Goal: Download file/media

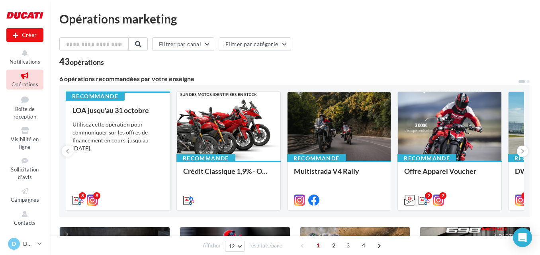
click at [139, 137] on div "Utilisez cette opération pour communiquer sur les offres de financement en cour…" at bounding box center [117, 137] width 91 height 32
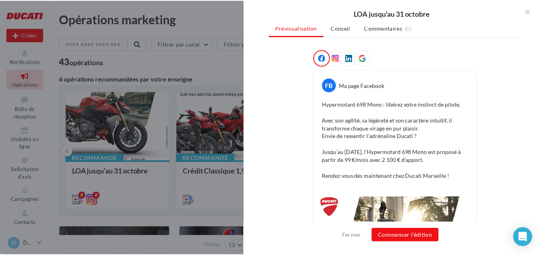
scroll to position [131, 0]
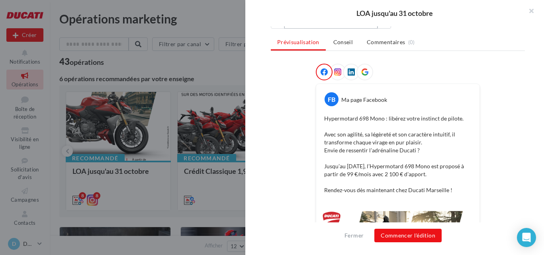
click at [374, 29] on button "Post - Hypermotard" at bounding box center [330, 22] width 93 height 14
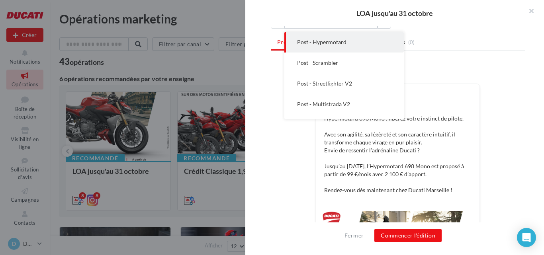
drag, startPoint x: 469, startPoint y: 59, endPoint x: 317, endPoint y: 83, distance: 153.6
click at [469, 51] on ul "Prévisualisation Conseil Commentaires (0)" at bounding box center [398, 43] width 254 height 16
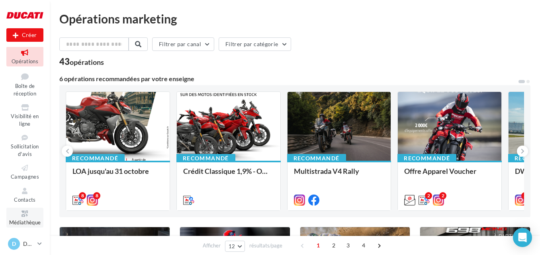
scroll to position [46, 0]
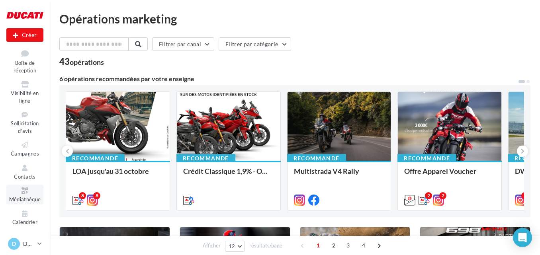
click at [34, 193] on icon at bounding box center [25, 190] width 32 height 9
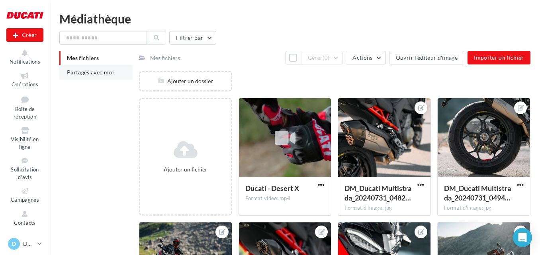
click at [78, 73] on span "Partagés avec moi" at bounding box center [90, 72] width 47 height 7
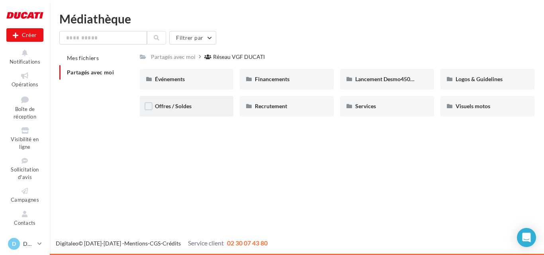
click at [207, 102] on div "Offres / Soldes" at bounding box center [187, 106] width 94 height 21
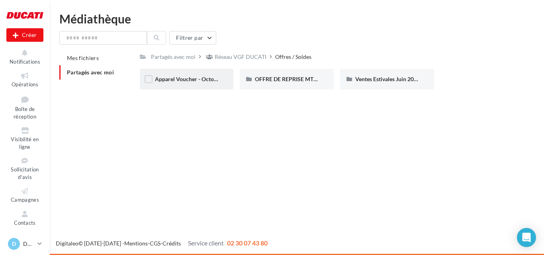
click at [201, 83] on div "Apparel Voucher - Octobre 2025" at bounding box center [187, 79] width 94 height 21
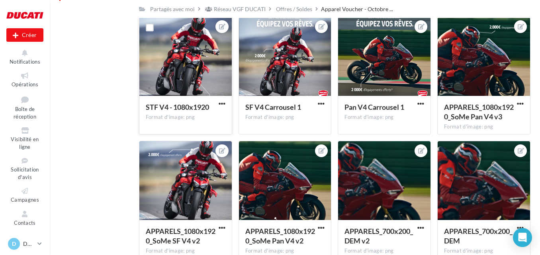
scroll to position [80, 0]
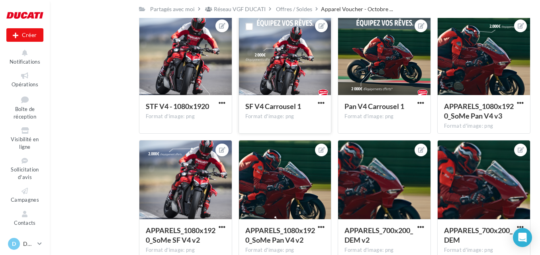
click at [295, 54] on div at bounding box center [285, 56] width 92 height 80
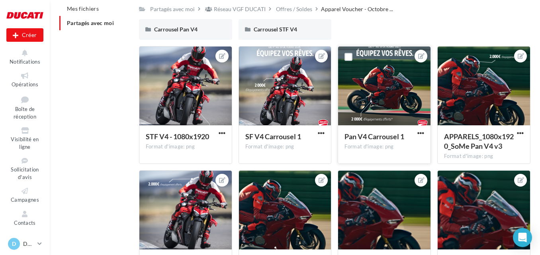
scroll to position [43, 0]
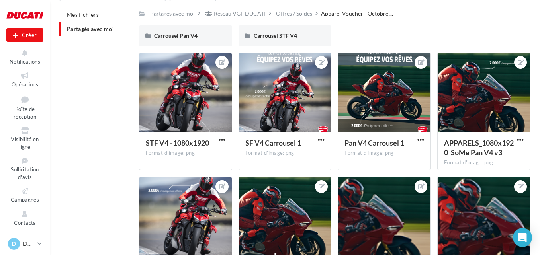
click at [253, 33] on div "Carrousel STF V4" at bounding box center [285, 35] width 93 height 21
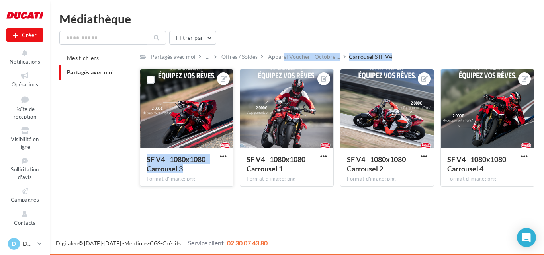
drag, startPoint x: 280, startPoint y: 58, endPoint x: 214, endPoint y: 166, distance: 125.8
click at [214, 166] on div "Partagés avec moi ... Offres / Soldes Apparel Voucher - Octobre ... Carrousel S…" at bounding box center [337, 122] width 395 height 142
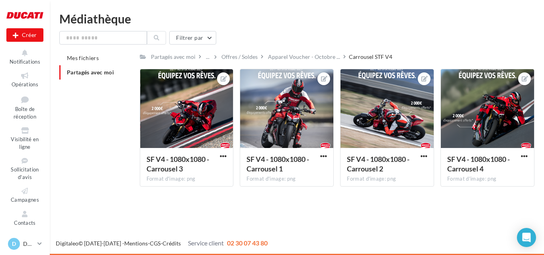
click at [179, 202] on div "Nouvelle campagne Créer Notifications Opérations Boîte de réception Visibilité …" at bounding box center [272, 127] width 544 height 255
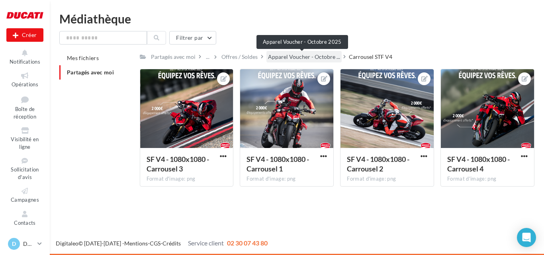
click at [315, 54] on span "Apparel Voucher - Octobre ..." at bounding box center [304, 57] width 72 height 8
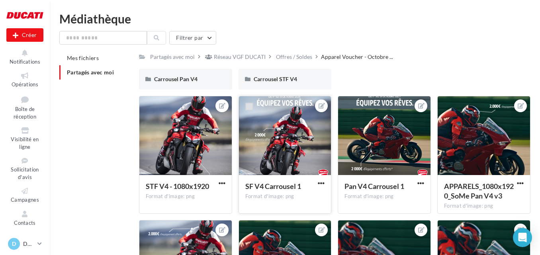
click at [247, 103] on label at bounding box center [249, 107] width 8 height 8
click at [319, 187] on button "button" at bounding box center [321, 184] width 10 height 8
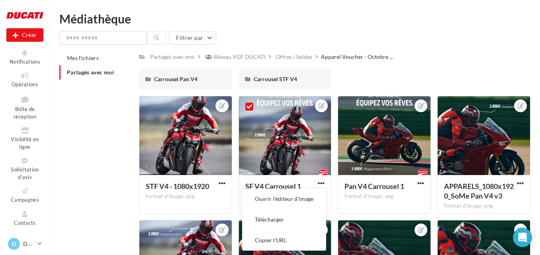
click at [295, 227] on button "Télécharger" at bounding box center [284, 219] width 84 height 21
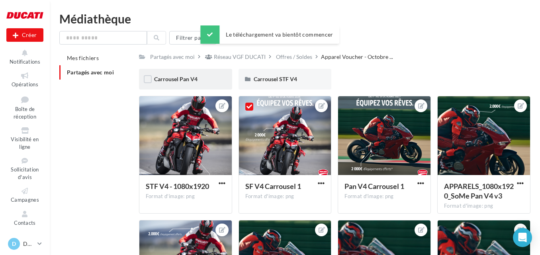
click at [198, 70] on div "Carrousel Pan V4" at bounding box center [185, 79] width 93 height 21
click at [162, 79] on span "Carrousel Pan V4" at bounding box center [175, 79] width 43 height 7
click at [167, 78] on span "Carrousel Pan V4" at bounding box center [175, 79] width 43 height 7
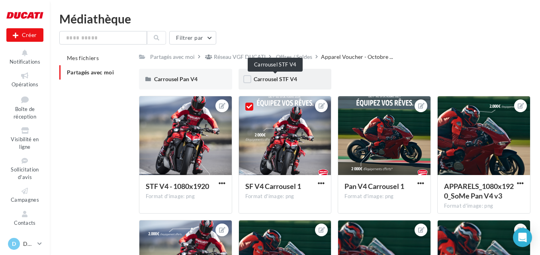
click at [273, 78] on span "Carrousel STF V4" at bounding box center [275, 79] width 43 height 7
click at [248, 106] on icon at bounding box center [249, 107] width 6 height 6
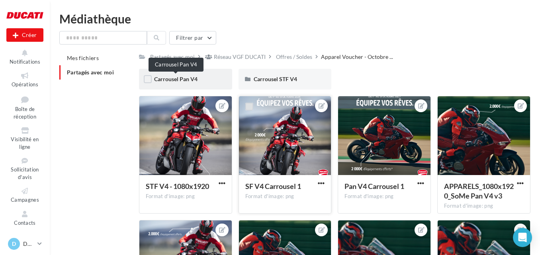
click at [182, 76] on span "Carrousel Pan V4" at bounding box center [175, 79] width 43 height 7
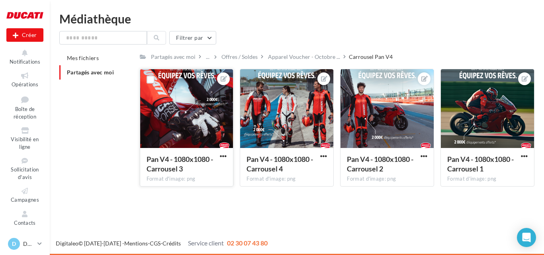
click at [219, 158] on button "button" at bounding box center [223, 157] width 10 height 8
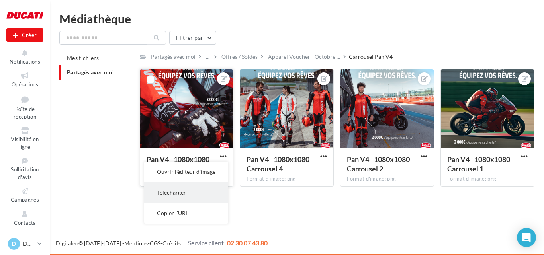
click at [198, 194] on button "Télécharger" at bounding box center [186, 192] width 84 height 21
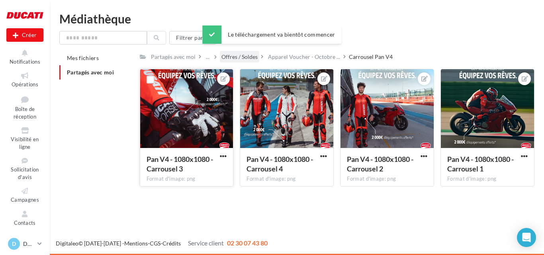
click at [251, 53] on div "Offres / Soldes" at bounding box center [239, 57] width 36 height 8
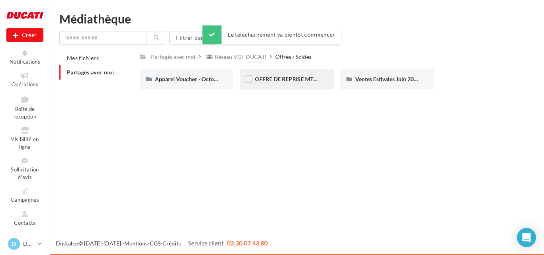
click at [280, 84] on div "OFFRE DE REPRISE MTS V4" at bounding box center [287, 79] width 94 height 21
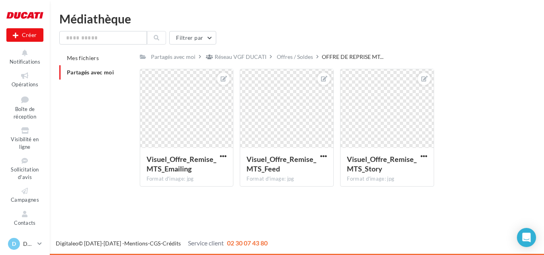
click at [290, 64] on div "Partagés avec moi Réseau VGF DUCATI Offres / Soldes OFFRE DE REPRISE MT... Rs P…" at bounding box center [337, 122] width 395 height 142
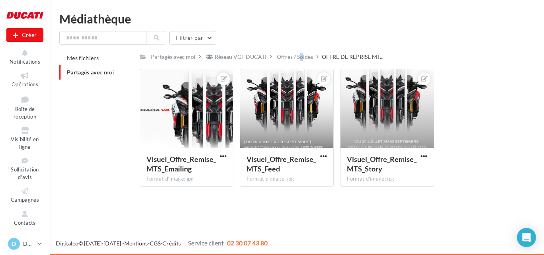
click at [294, 57] on div "Offres / Soldes" at bounding box center [295, 57] width 36 height 8
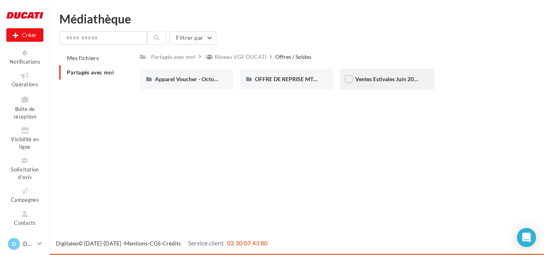
click at [381, 75] on div "Ventes Estivales Juin 2025" at bounding box center [387, 79] width 64 height 8
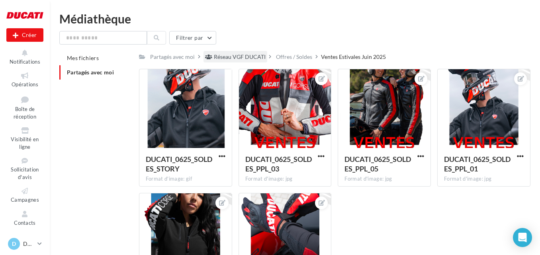
click at [245, 54] on div "Réseau VGF DUCATI" at bounding box center [240, 57] width 52 height 8
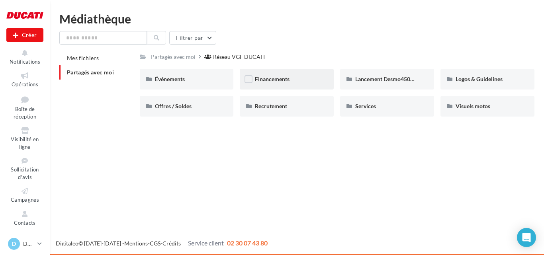
click at [302, 78] on div "Financements" at bounding box center [287, 79] width 64 height 8
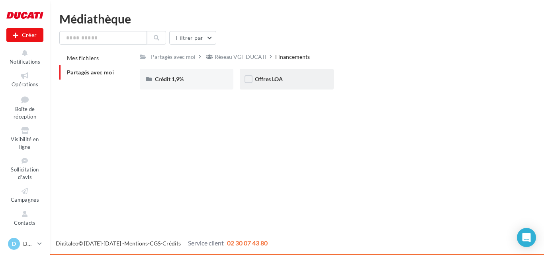
click at [281, 78] on span "Offres LOA" at bounding box center [269, 79] width 28 height 7
click at [309, 77] on div "Octobre 2025" at bounding box center [287, 79] width 64 height 8
click at [201, 76] on div "Post" at bounding box center [187, 79] width 64 height 8
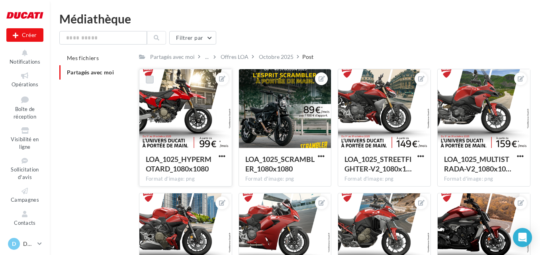
click at [150, 77] on label at bounding box center [150, 80] width 8 height 8
click at [250, 78] on label at bounding box center [249, 80] width 8 height 8
click at [343, 78] on div at bounding box center [348, 79] width 21 height 21
click at [447, 78] on label at bounding box center [448, 80] width 8 height 8
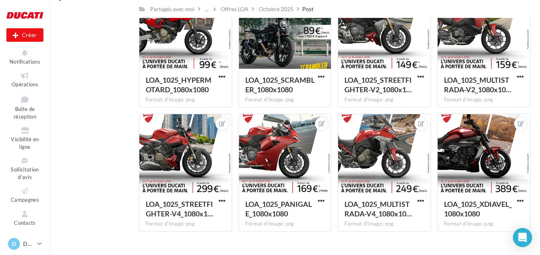
scroll to position [80, 0]
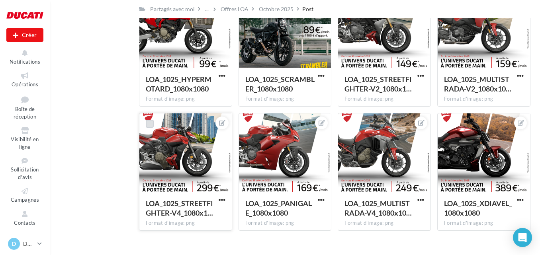
click at [150, 126] on label at bounding box center [150, 124] width 8 height 8
click at [246, 121] on label at bounding box center [249, 124] width 8 height 8
click at [352, 124] on label at bounding box center [348, 124] width 8 height 8
click at [453, 123] on div at bounding box center [448, 123] width 21 height 21
click at [448, 124] on label at bounding box center [448, 124] width 8 height 8
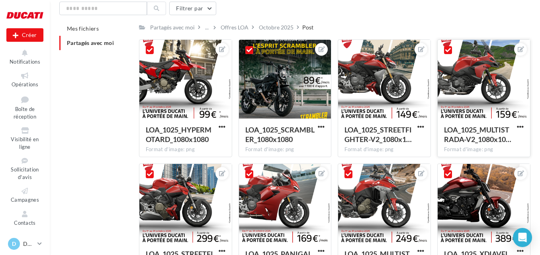
scroll to position [0, 0]
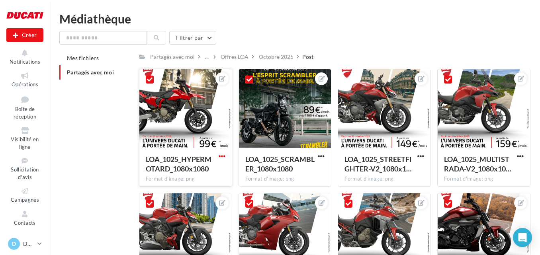
click at [219, 153] on span "button" at bounding box center [222, 156] width 7 height 7
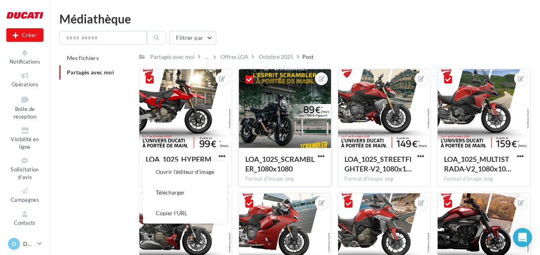
drag, startPoint x: 203, startPoint y: 184, endPoint x: 262, endPoint y: 175, distance: 59.7
click at [203, 184] on button "Télécharger" at bounding box center [185, 192] width 84 height 21
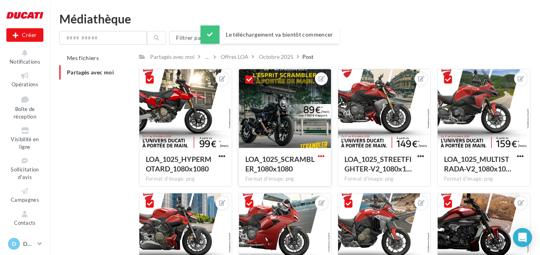
click at [323, 157] on span "button" at bounding box center [321, 156] width 7 height 7
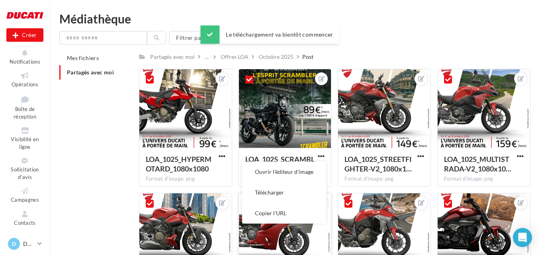
click at [303, 197] on button "Télécharger" at bounding box center [284, 192] width 84 height 21
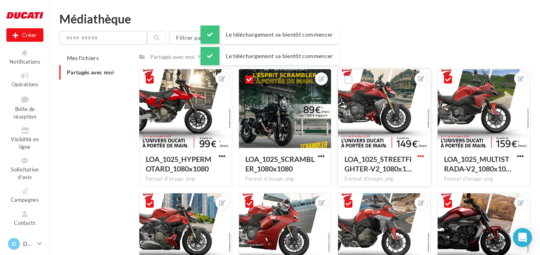
click at [420, 154] on span "button" at bounding box center [420, 156] width 7 height 7
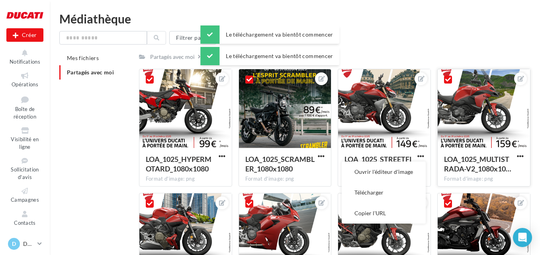
drag, startPoint x: 393, startPoint y: 191, endPoint x: 475, endPoint y: 176, distance: 83.3
click at [394, 191] on button "Télécharger" at bounding box center [384, 192] width 84 height 21
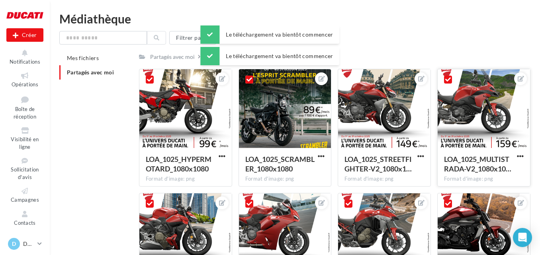
drag, startPoint x: 520, startPoint y: 160, endPoint x: 516, endPoint y: 161, distance: 4.2
click at [520, 160] on button "button" at bounding box center [520, 157] width 10 height 8
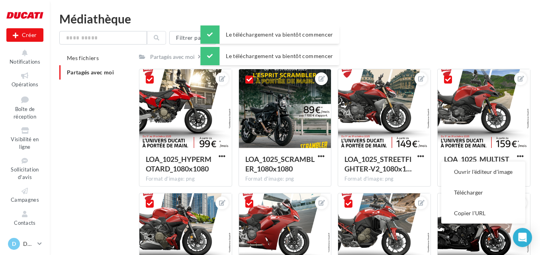
click at [469, 192] on button "Télécharger" at bounding box center [483, 192] width 84 height 21
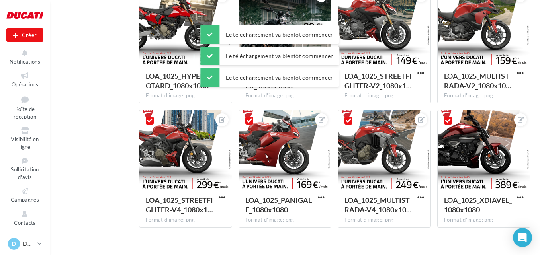
scroll to position [96, 0]
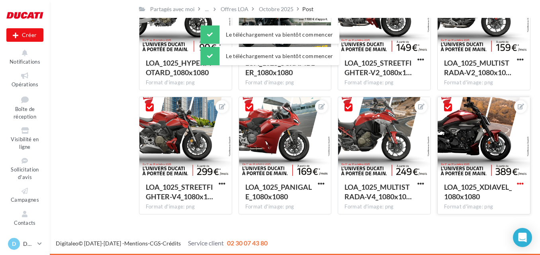
click at [519, 183] on span "button" at bounding box center [520, 183] width 7 height 7
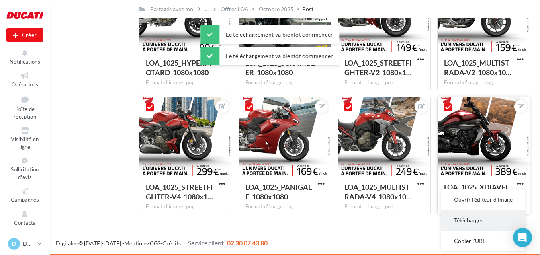
click at [471, 217] on button "Télécharger" at bounding box center [483, 220] width 84 height 21
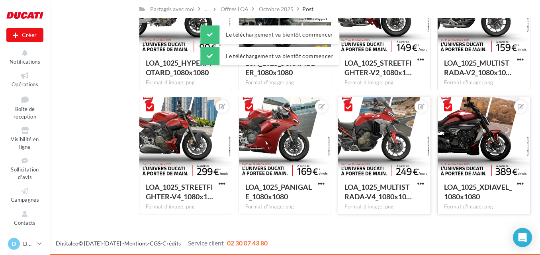
drag, startPoint x: 420, startPoint y: 181, endPoint x: 419, endPoint y: 188, distance: 7.0
click at [420, 182] on span "button" at bounding box center [420, 183] width 7 height 7
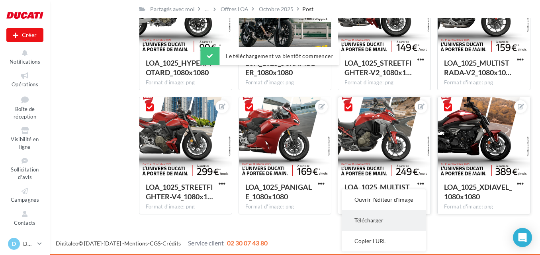
click at [399, 221] on button "Télécharger" at bounding box center [384, 220] width 84 height 21
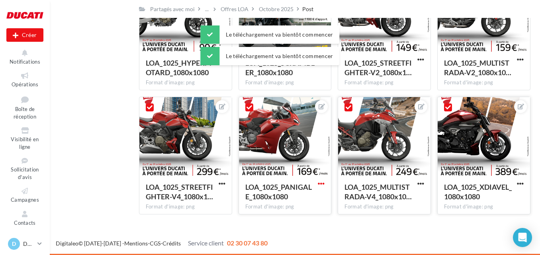
click at [321, 185] on span "button" at bounding box center [321, 183] width 7 height 7
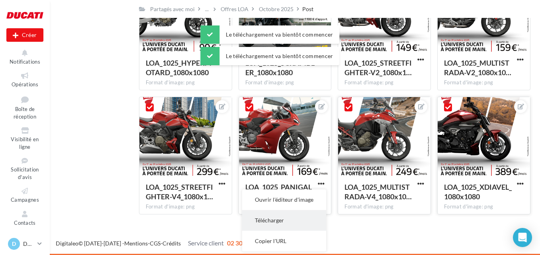
click at [307, 226] on button "Télécharger" at bounding box center [284, 220] width 84 height 21
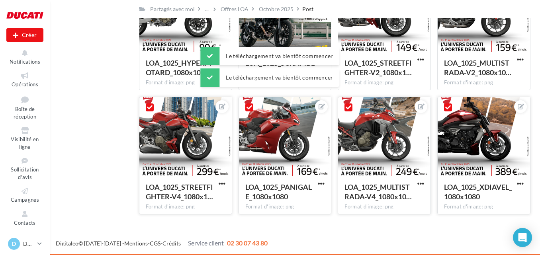
drag, startPoint x: 220, startPoint y: 182, endPoint x: 221, endPoint y: 188, distance: 6.1
click at [220, 182] on span "button" at bounding box center [222, 183] width 7 height 7
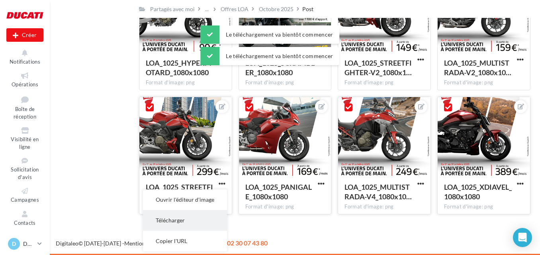
click at [207, 217] on button "Télécharger" at bounding box center [185, 220] width 84 height 21
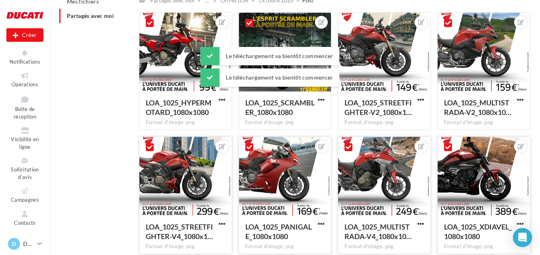
scroll to position [0, 0]
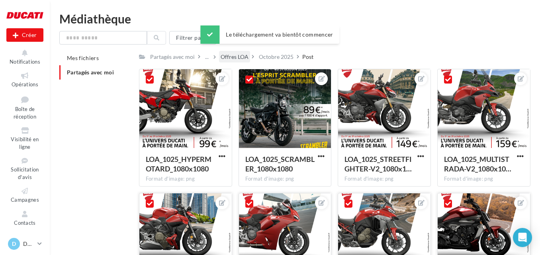
click at [237, 59] on div "Offres LOA" at bounding box center [235, 57] width 28 height 8
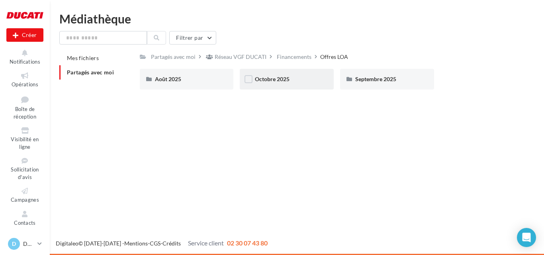
click at [296, 83] on div "Octobre 2025" at bounding box center [287, 79] width 64 height 8
click at [276, 77] on div "Story" at bounding box center [287, 79] width 64 height 8
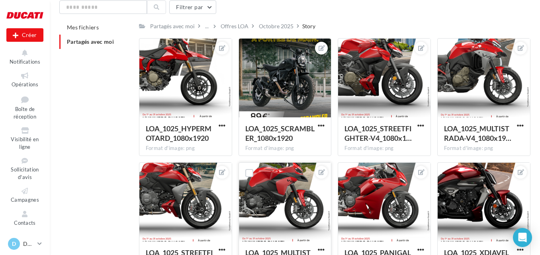
scroll to position [96, 0]
